Goal: Task Accomplishment & Management: Manage account settings

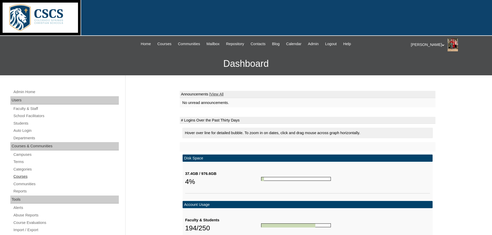
click at [22, 175] on link "Courses" at bounding box center [66, 177] width 106 height 6
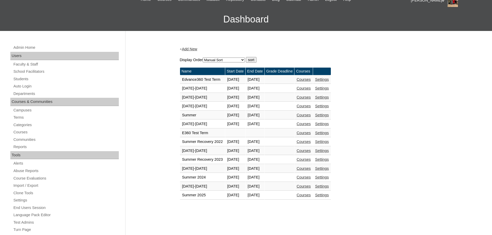
scroll to position [45, 0]
click at [311, 187] on link "Courses" at bounding box center [304, 186] width 14 height 4
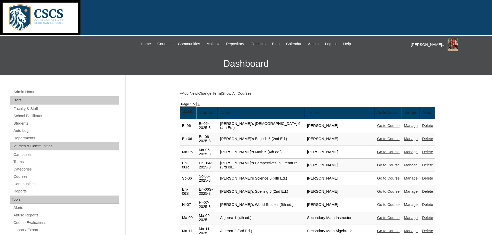
click at [292, 92] on div "+ Add New | Change Term | Show All Courses" at bounding box center [308, 93] width 256 height 5
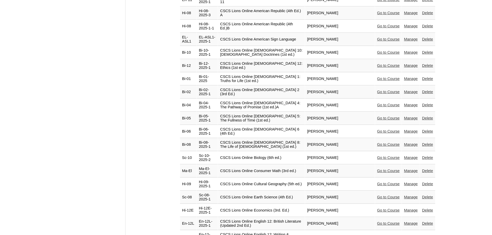
scroll to position [679, 0]
click at [174, 121] on div "Admin Home Users Faculty & Staff School Facilitators Students Auto Login Depart…" at bounding box center [246, 81] width 492 height 1371
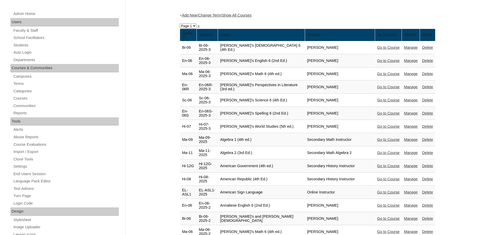
scroll to position [0, 0]
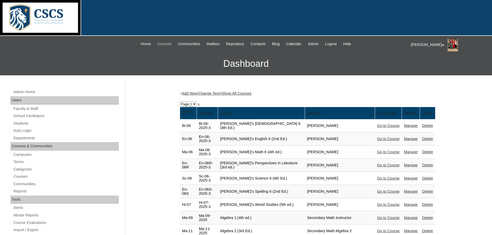
click at [158, 44] on span "Courses" at bounding box center [164, 44] width 14 height 6
